Goal: Task Accomplishment & Management: Use online tool/utility

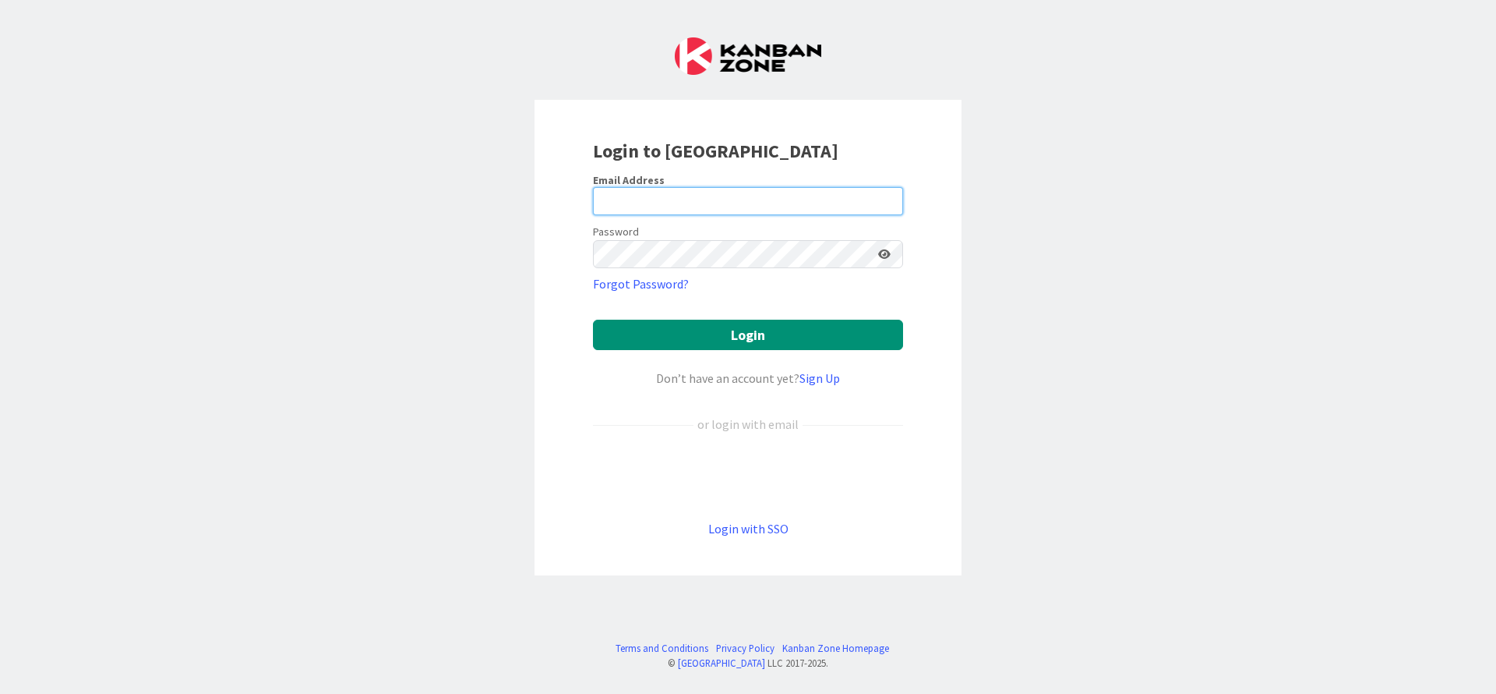
type input "m.re@outlook.it"
click at [887, 253] on icon at bounding box center [884, 254] width 12 height 11
click at [887, 253] on icon at bounding box center [884, 254] width 14 height 11
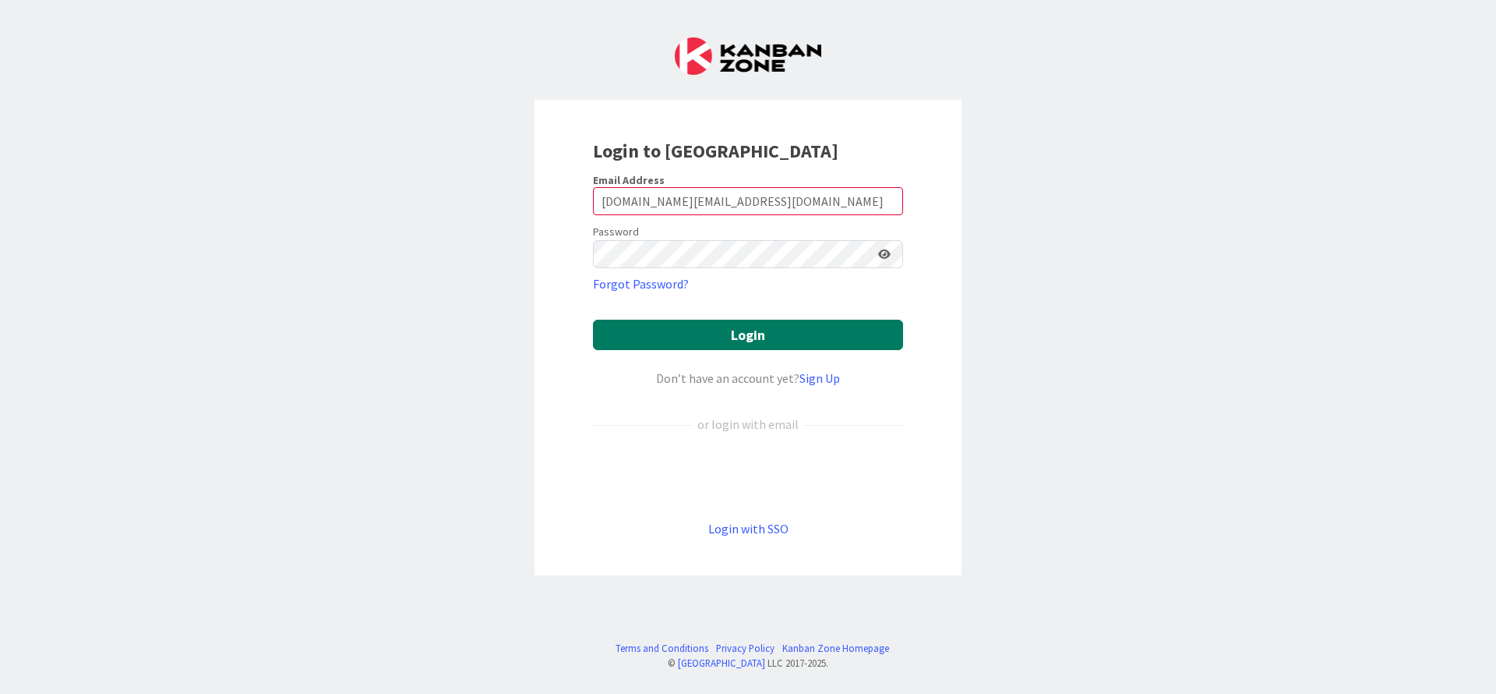
click at [821, 336] on button "Login" at bounding box center [748, 335] width 310 height 30
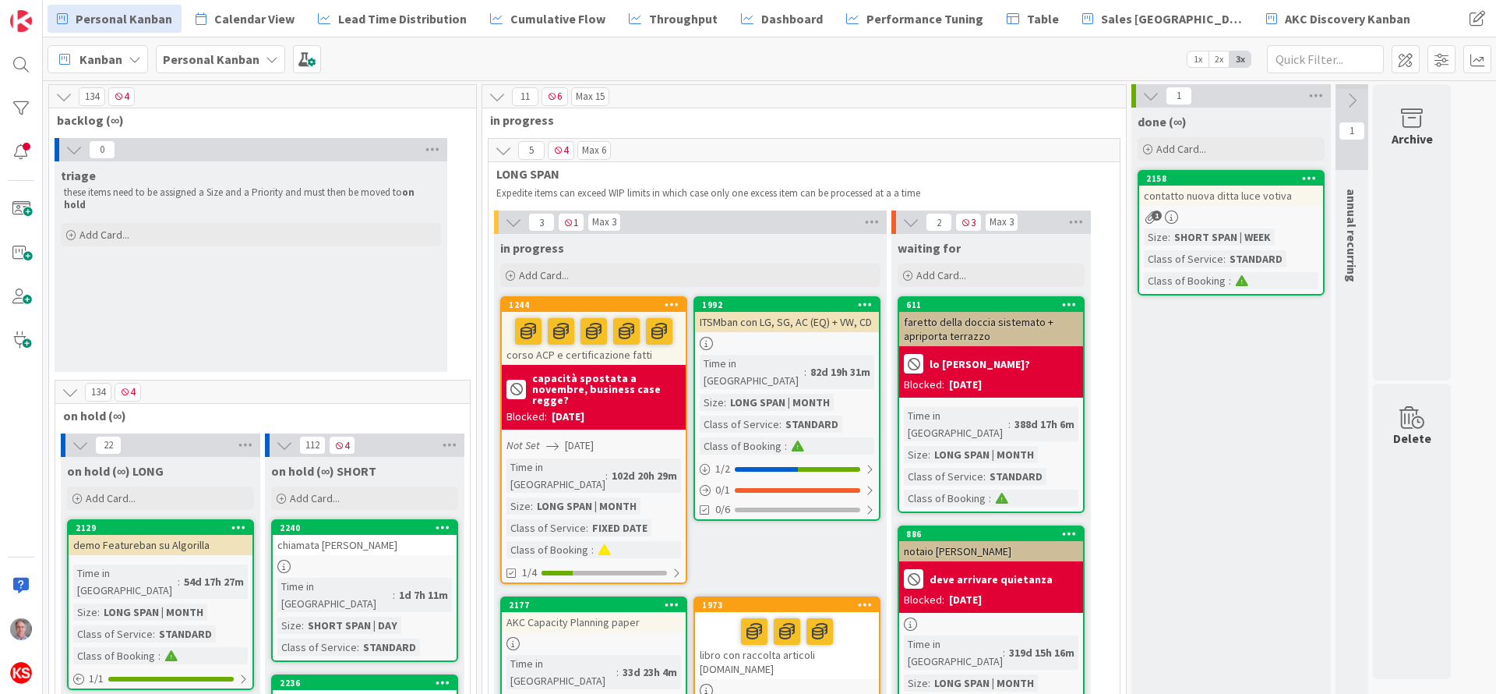
click at [269, 59] on icon at bounding box center [272, 59] width 12 height 12
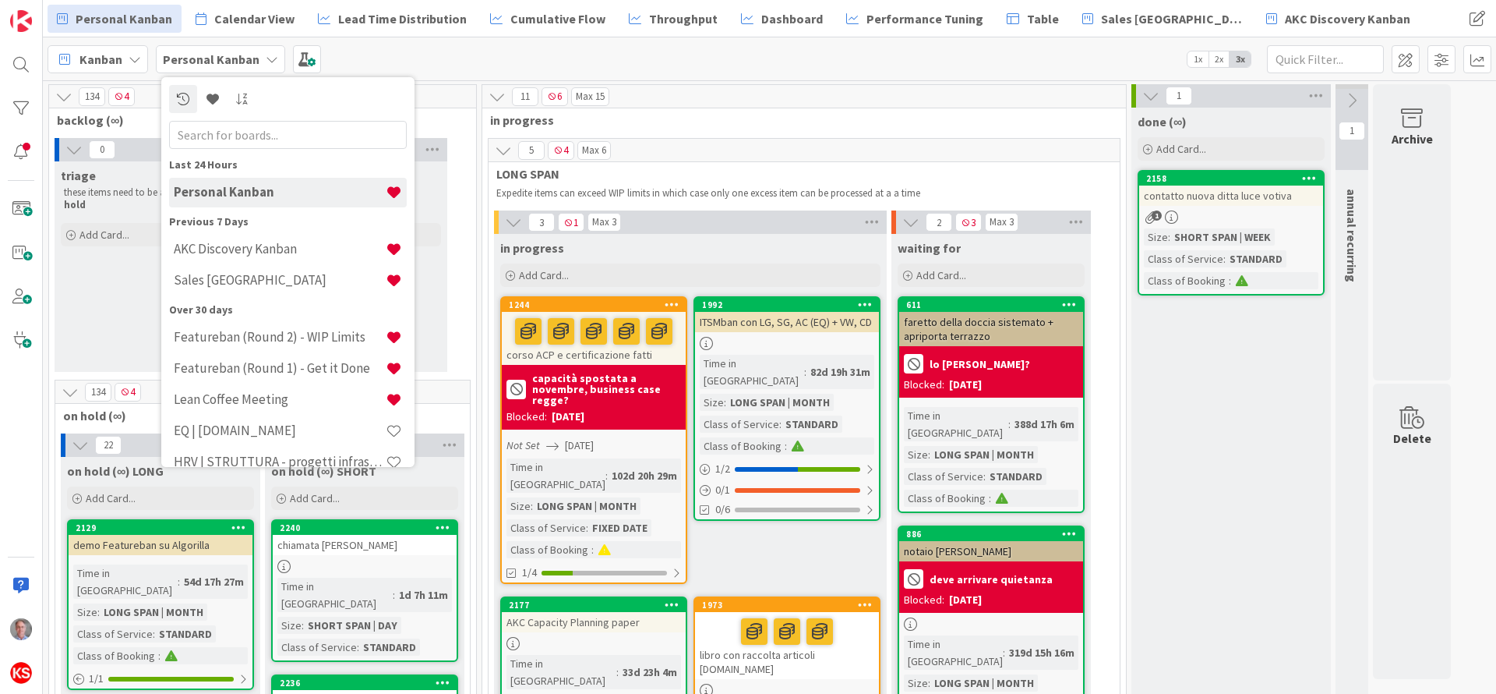
click at [379, 52] on div "Kanban Personal Kanban Last 24 Hours Personal Kanban Previous 7 Days AKC Discov…" at bounding box center [769, 58] width 1453 height 43
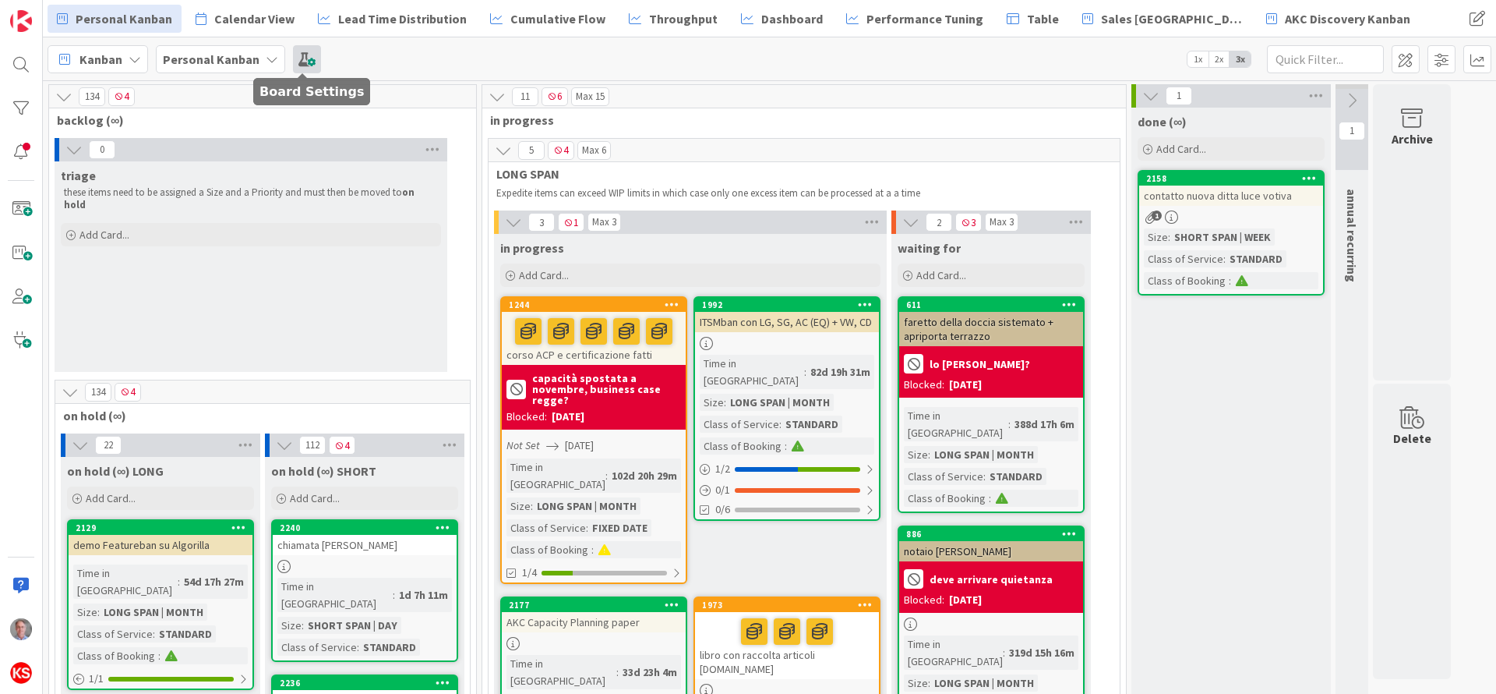
click at [308, 53] on span at bounding box center [307, 59] width 28 height 28
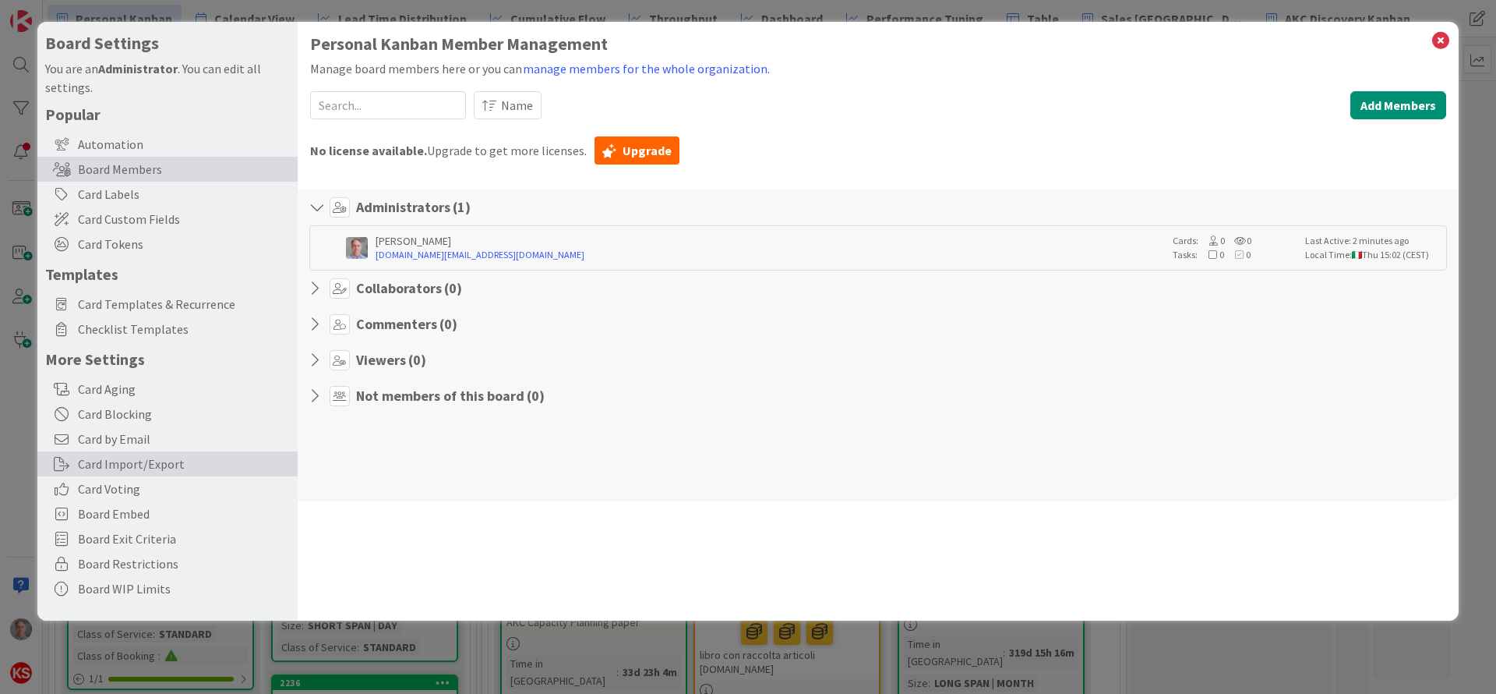
click at [148, 468] on div "Card Import/Export" at bounding box center [167, 463] width 260 height 25
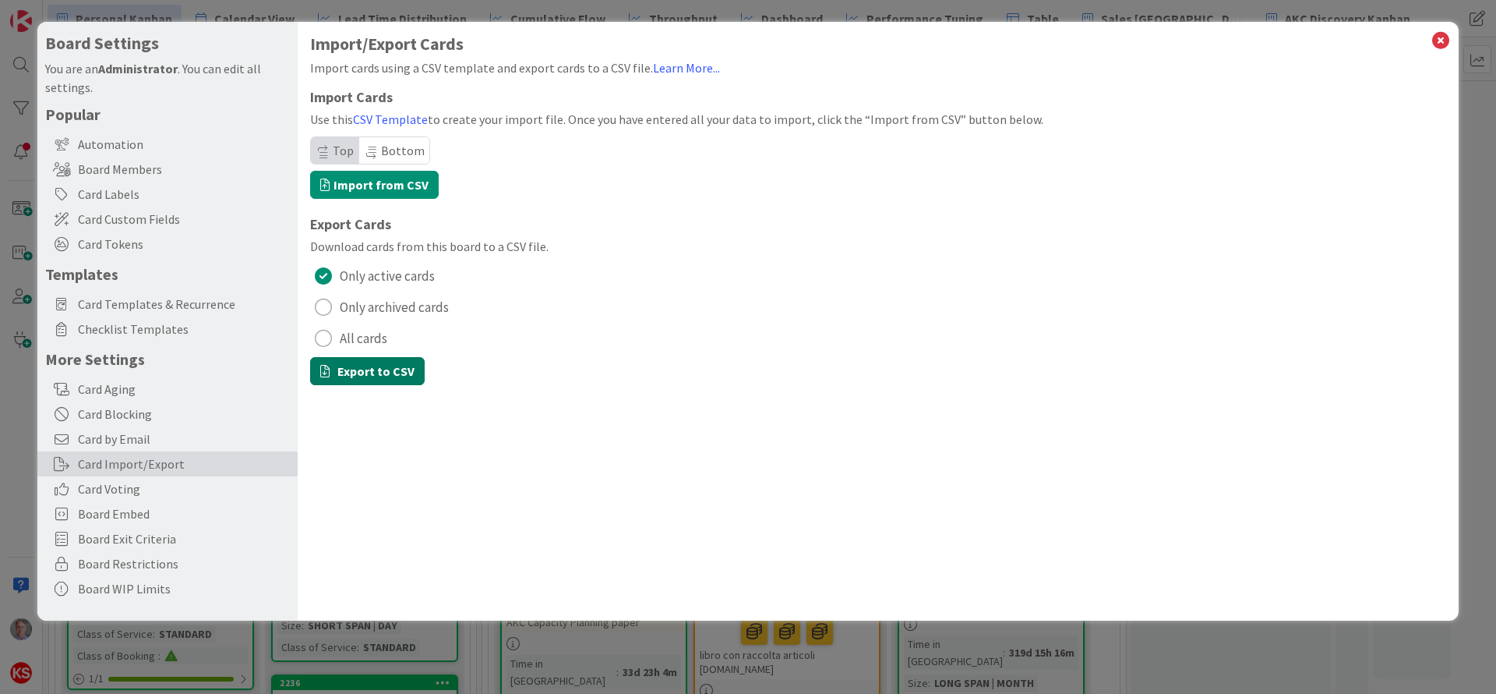
click at [363, 370] on button "Export to CSV" at bounding box center [367, 371] width 115 height 28
click at [326, 309] on div "radio" at bounding box center [323, 306] width 17 height 17
click at [358, 372] on button "Export to CSV" at bounding box center [367, 371] width 115 height 28
click at [326, 337] on div "radio" at bounding box center [323, 338] width 17 height 17
click at [355, 375] on button "Export to CSV" at bounding box center [367, 371] width 115 height 28
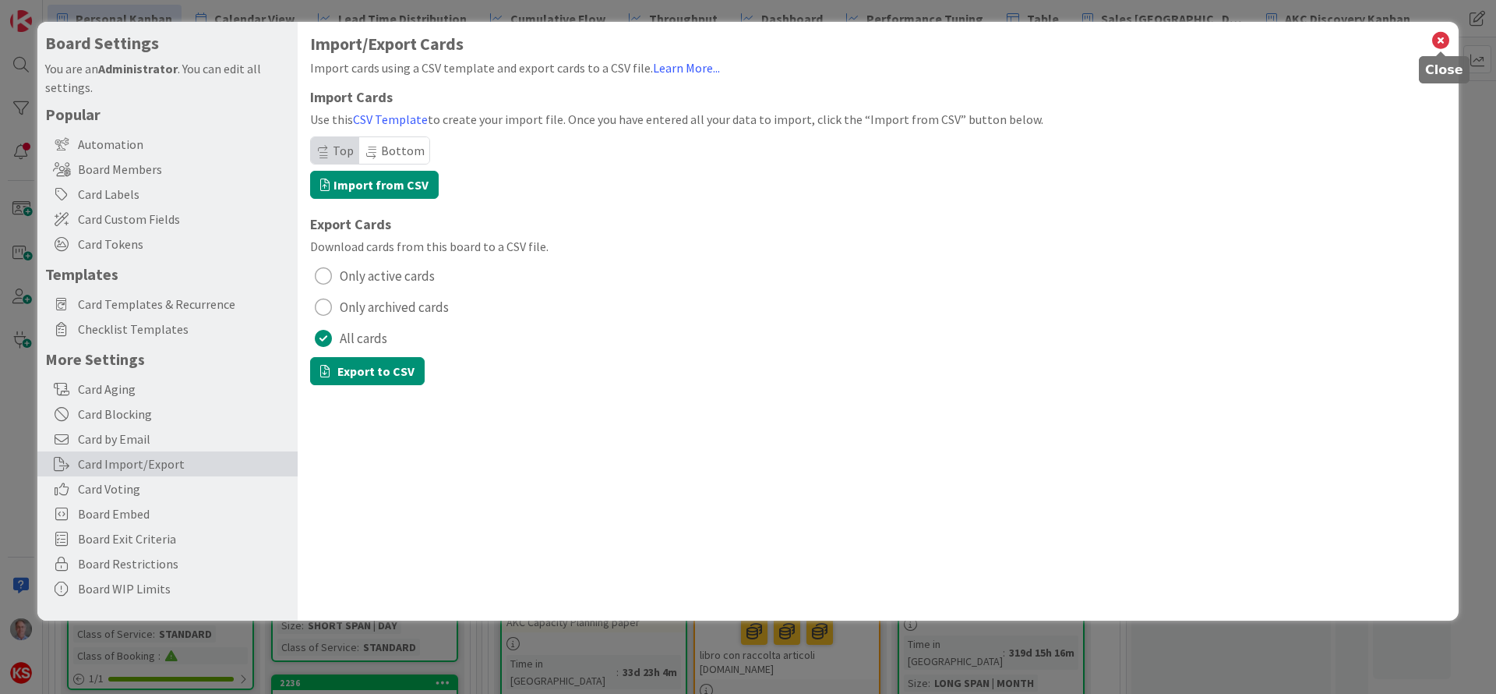
click at [1440, 43] on icon at bounding box center [1441, 41] width 20 height 22
